Goal: Task Accomplishment & Management: Manage account settings

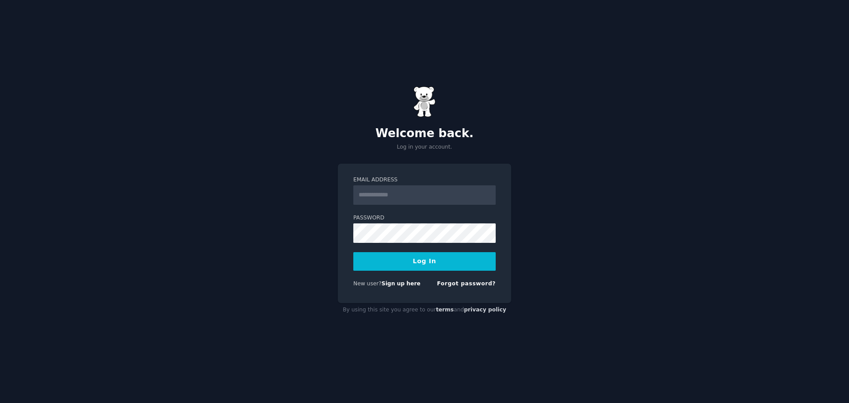
click at [142, 222] on div "Welcome back. Log in your account. Email Address Password Log In New user? Sign…" at bounding box center [424, 201] width 849 height 403
click at [401, 192] on input "Email Address" at bounding box center [424, 194] width 142 height 19
type input "**********"
click at [353, 252] on button "Log In" at bounding box center [424, 261] width 142 height 19
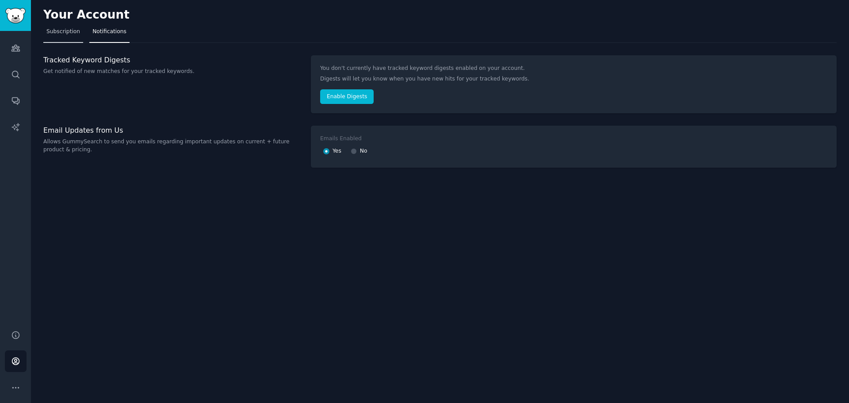
click at [63, 35] on span "Subscription" at bounding box center [63, 32] width 34 height 8
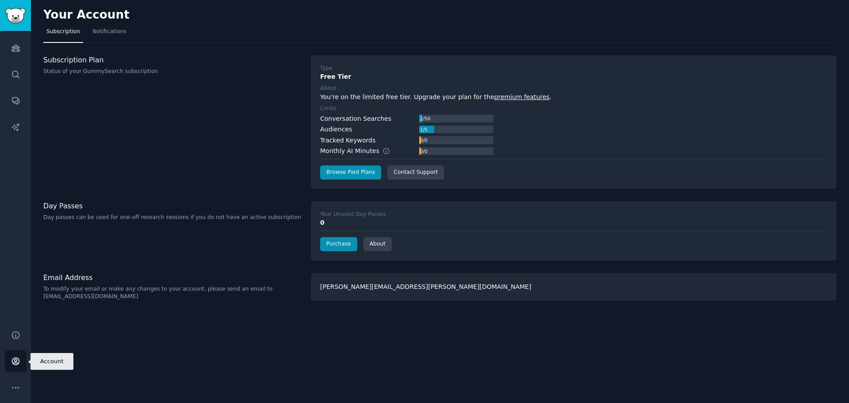
click at [23, 365] on link "Account" at bounding box center [16, 361] width 22 height 22
click at [18, 387] on icon "Sidebar" at bounding box center [15, 387] width 6 height 1
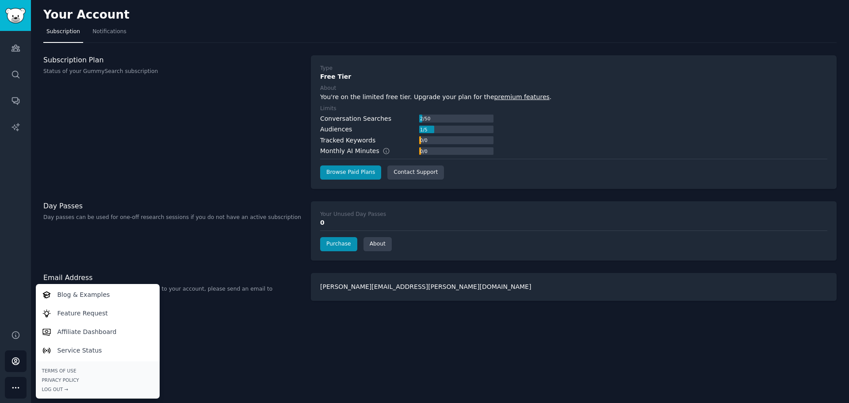
click at [301, 354] on div "Your Account Subscription Notifications Subscription Plan Status of your GummyS…" at bounding box center [440, 201] width 818 height 403
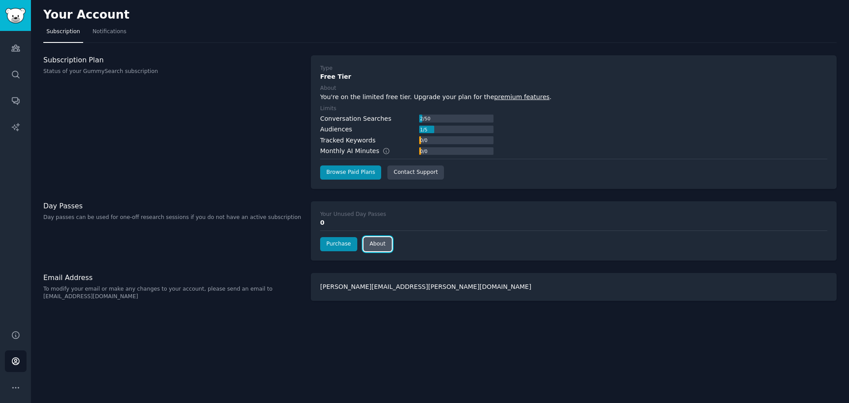
click at [369, 244] on link "About" at bounding box center [377, 244] width 28 height 14
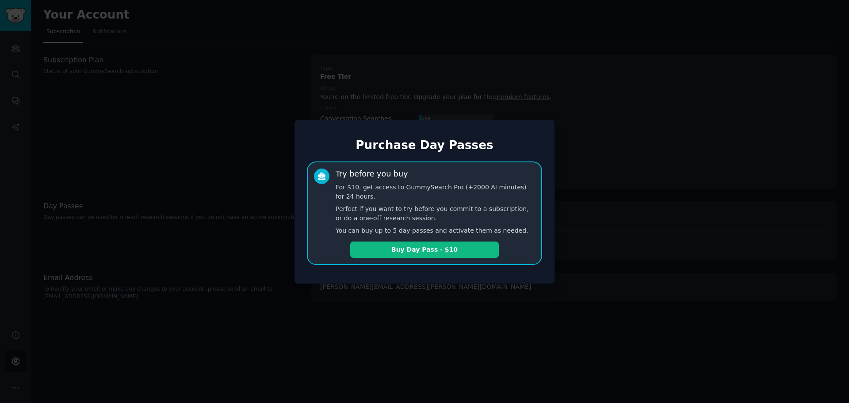
click at [383, 317] on div at bounding box center [424, 201] width 849 height 403
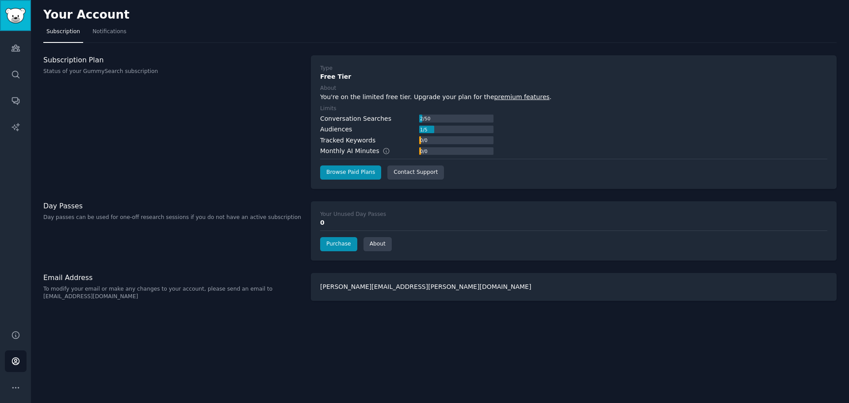
click at [16, 18] on img "Sidebar" at bounding box center [15, 15] width 20 height 15
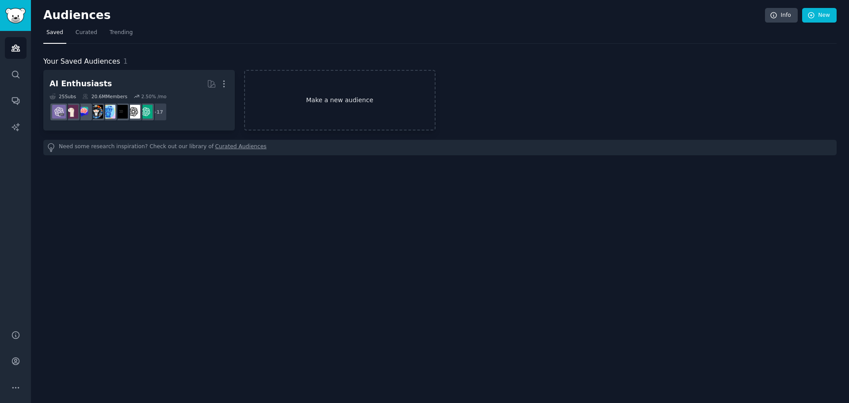
click at [316, 104] on link "Make a new audience" at bounding box center [339, 100] width 191 height 61
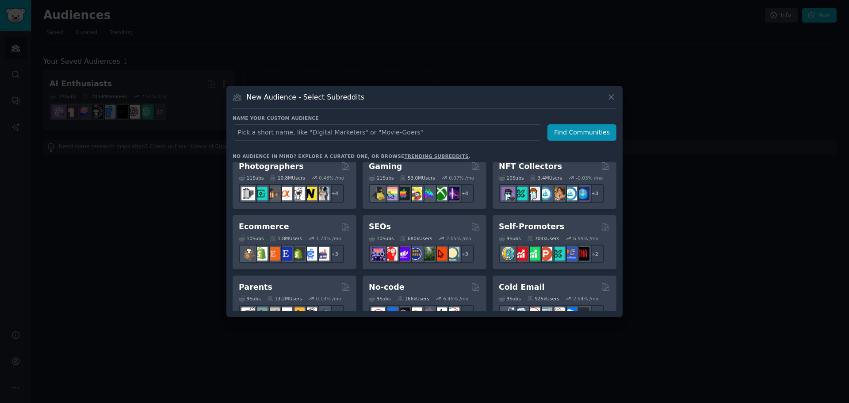
scroll to position [354, 0]
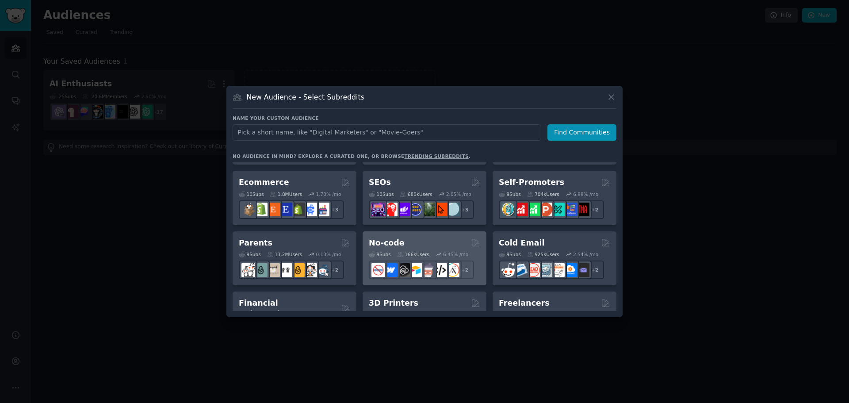
click at [389, 240] on h2 "No-code" at bounding box center [387, 242] width 36 height 11
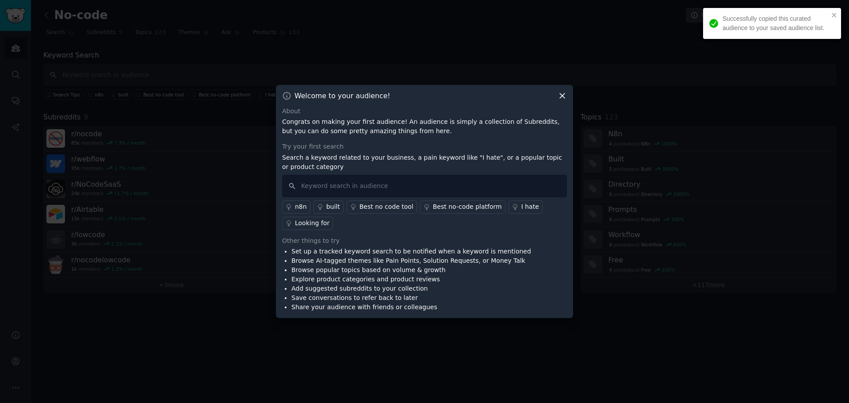
click at [562, 97] on icon at bounding box center [561, 95] width 9 height 9
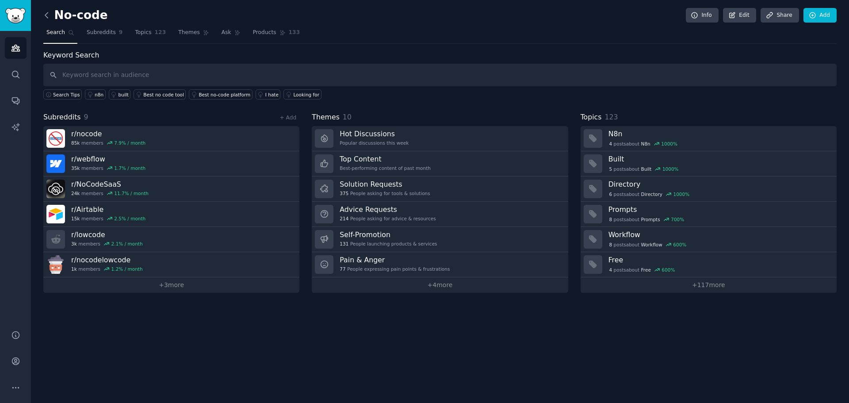
click at [46, 15] on icon at bounding box center [46, 15] width 9 height 9
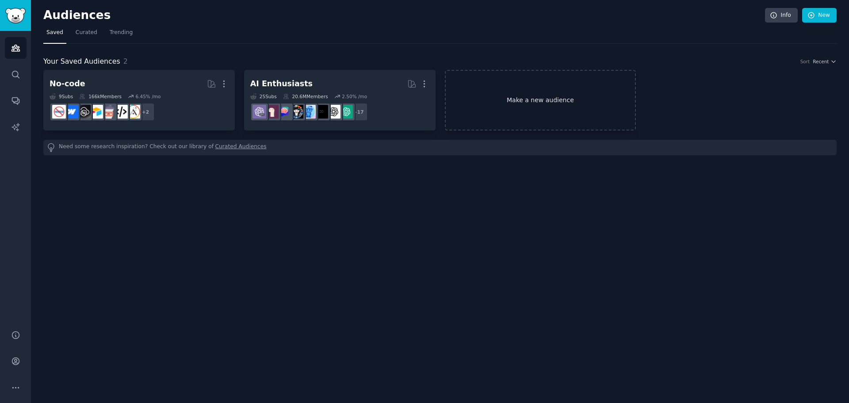
click at [515, 97] on link "Make a new audience" at bounding box center [540, 100] width 191 height 61
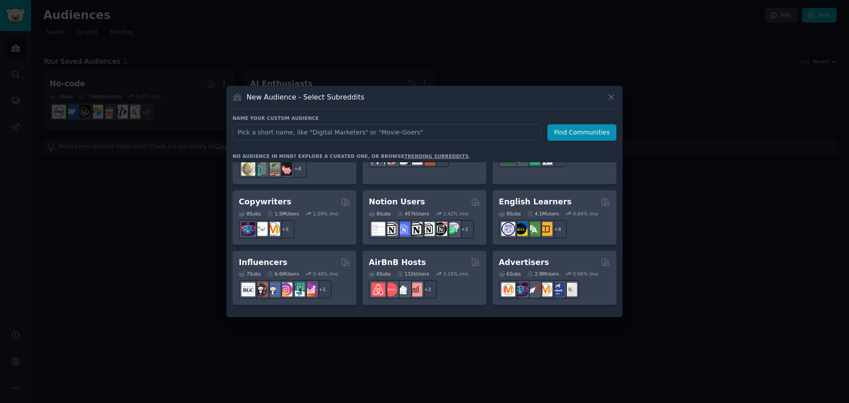
scroll to position [530, 0]
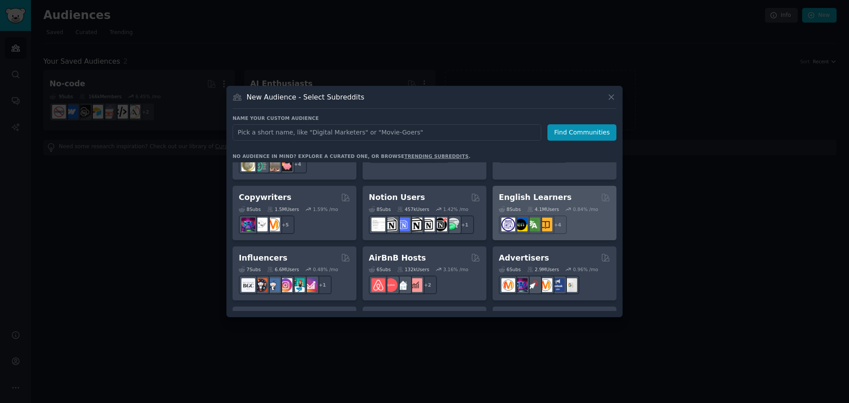
click at [548, 203] on div "8 Sub s 4.1M Users 0.84 % /mo r/language_exchange + 4" at bounding box center [554, 218] width 111 height 31
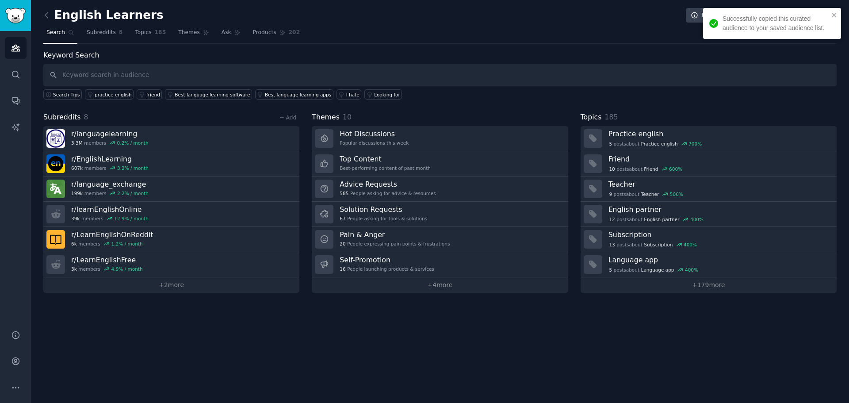
click at [42, 18] on div "English Learners Info Edit Share Add Search Subreddits 8 Topics 185 Themes Ask …" at bounding box center [440, 201] width 818 height 403
click at [45, 15] on icon at bounding box center [46, 14] width 3 height 5
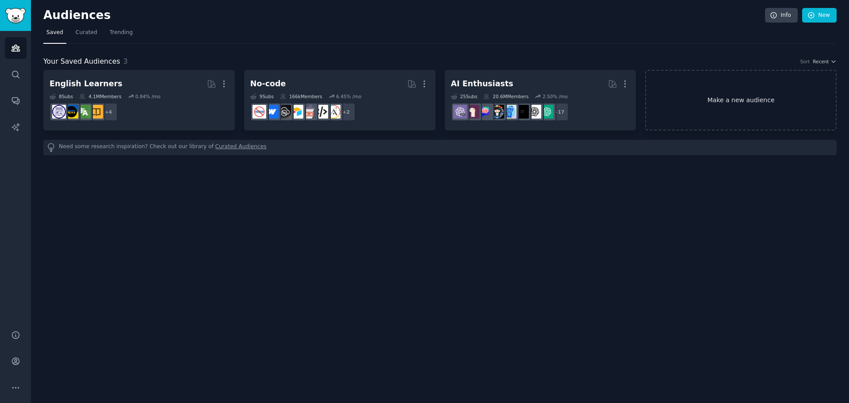
click at [683, 96] on link "Make a new audience" at bounding box center [740, 100] width 191 height 61
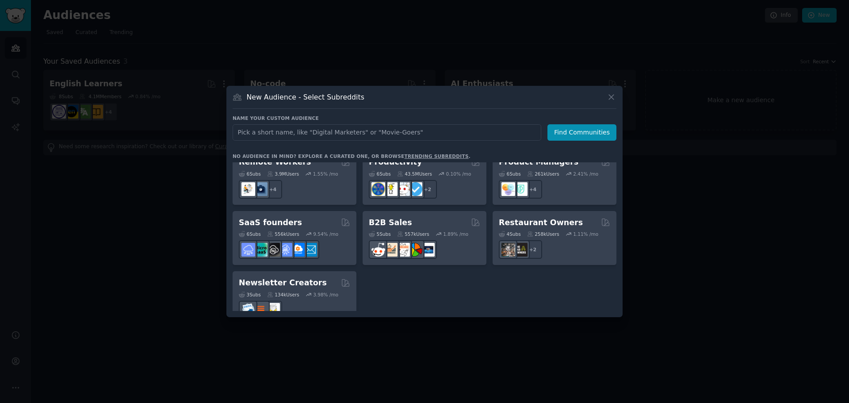
scroll to position [690, 0]
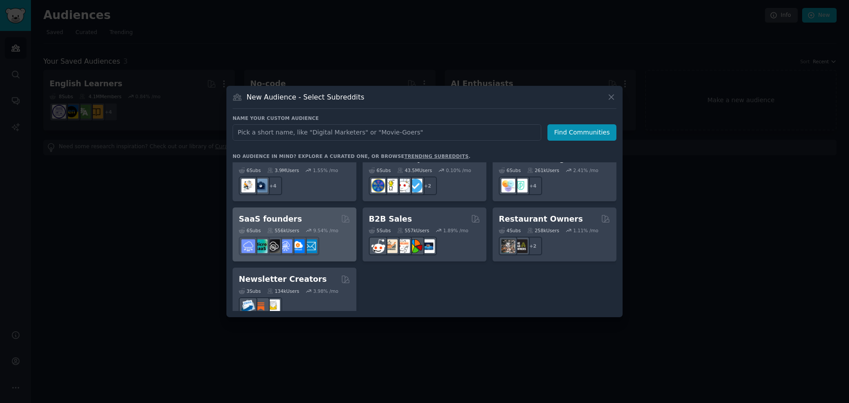
click at [272, 213] on h2 "SaaS founders" at bounding box center [270, 218] width 63 height 11
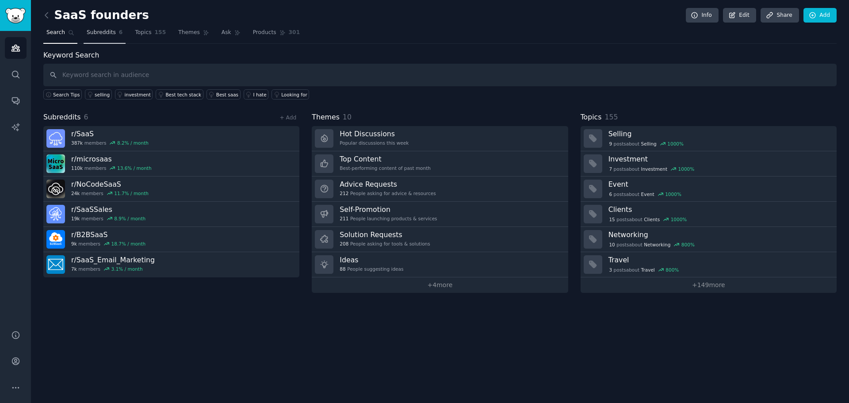
click at [94, 33] on span "Subreddits" at bounding box center [101, 33] width 29 height 8
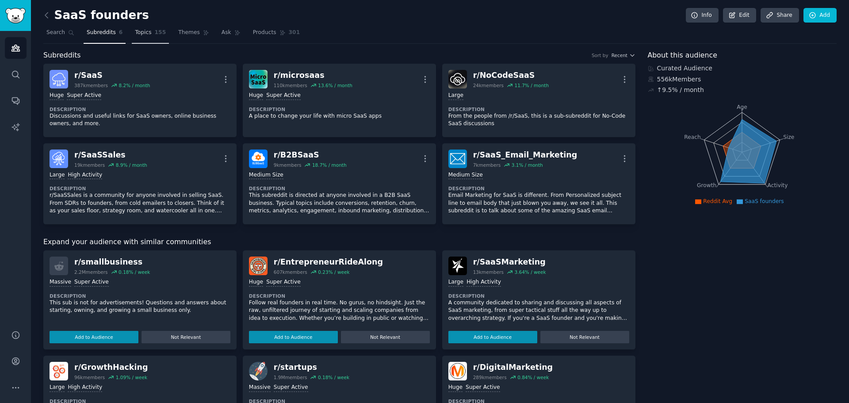
click at [145, 34] on link "Topics 155" at bounding box center [150, 35] width 37 height 18
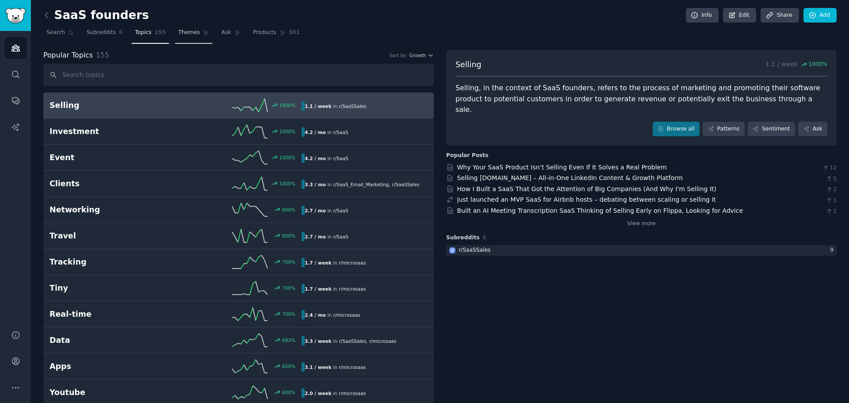
click at [184, 34] on span "Themes" at bounding box center [189, 33] width 22 height 8
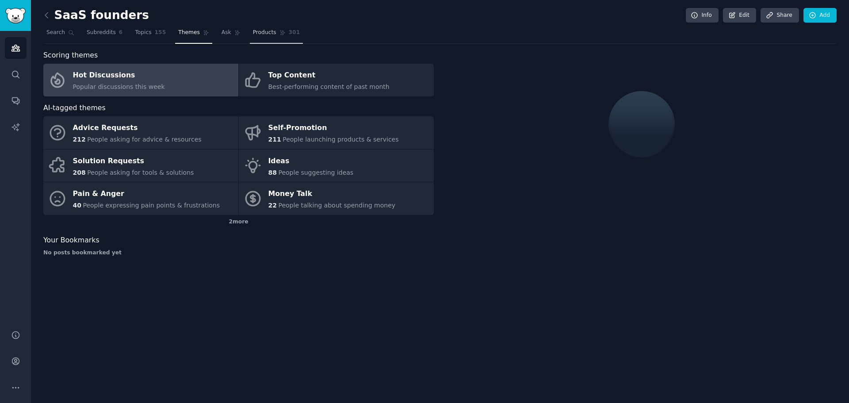
click at [253, 32] on span "Products" at bounding box center [264, 33] width 23 height 8
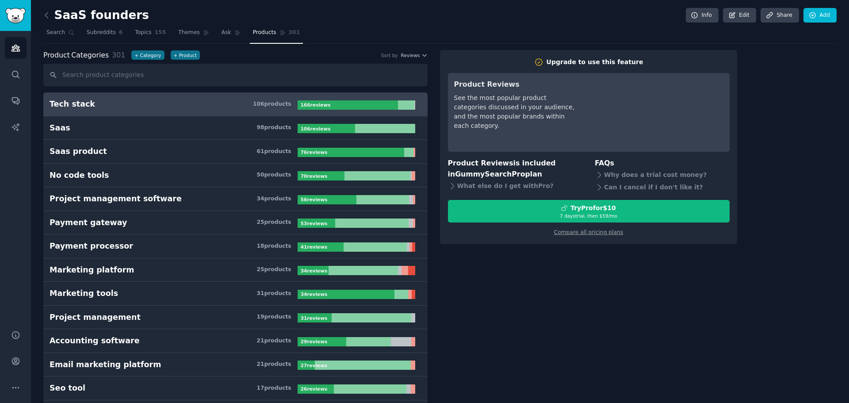
click at [130, 107] on h3 "Tech stack 106 product s" at bounding box center [174, 104] width 248 height 11
click at [12, 18] on img "Sidebar" at bounding box center [15, 15] width 20 height 15
